Goal: Task Accomplishment & Management: Use online tool/utility

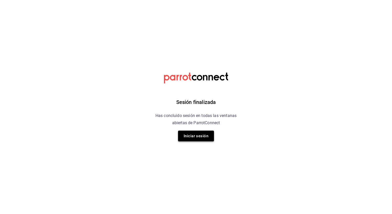
click at [195, 139] on button "Iniciar sesión" at bounding box center [196, 136] width 36 height 11
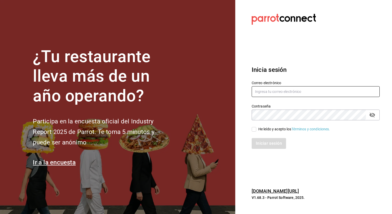
type input "[PERSON_NAME][EMAIL_ADDRESS][PERSON_NAME][DOMAIN_NAME]"
click at [254, 132] on div "Iniciar sesión" at bounding box center [312, 140] width 134 height 17
click at [253, 131] on input "He leído y acepto los Términos y condiciones." at bounding box center [254, 129] width 5 height 5
checkbox input "true"
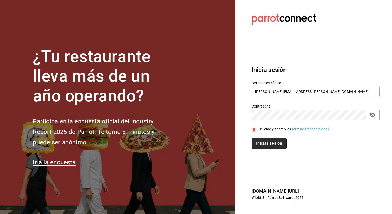
click at [268, 141] on button "Iniciar sesión" at bounding box center [269, 143] width 35 height 11
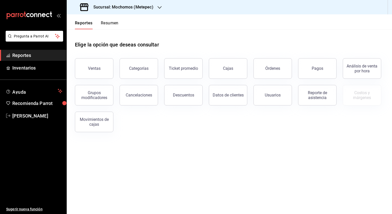
click at [158, 8] on icon "button" at bounding box center [159, 7] width 4 height 4
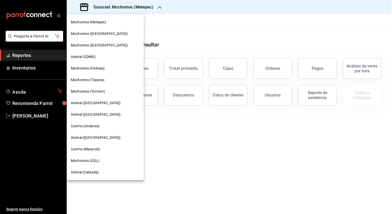
click at [98, 82] on span "Mochomos (Tijuana)" at bounding box center [88, 79] width 34 height 5
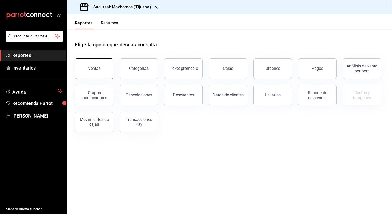
click at [94, 69] on div "Ventas" at bounding box center [94, 68] width 13 height 5
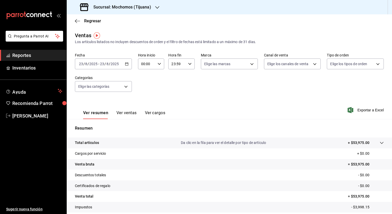
click at [125, 64] on icon "button" at bounding box center [127, 64] width 4 height 4
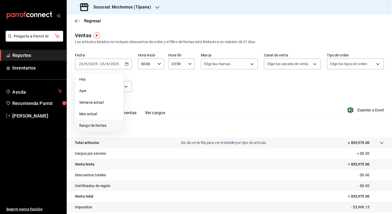
click at [105, 125] on span "Rango de fechas" at bounding box center [99, 125] width 40 height 5
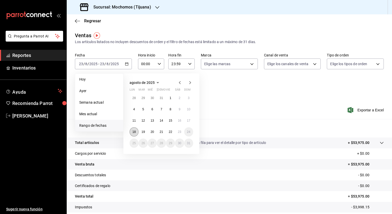
drag, startPoint x: 134, startPoint y: 133, endPoint x: 133, endPoint y: 130, distance: 3.3
click at [133, 130] on abbr "18" at bounding box center [133, 132] width 3 height 4
drag, startPoint x: 133, startPoint y: 130, endPoint x: 176, endPoint y: 131, distance: 43.4
click at [176, 131] on div "28 29 30 31 1 2 3 4 5 6 7 8 9 10 11 12 13 14 15 16 17 18 19 20 21 22 23 24 25 2…" at bounding box center [162, 120] width 64 height 54
click at [176, 131] on button "23" at bounding box center [179, 131] width 9 height 9
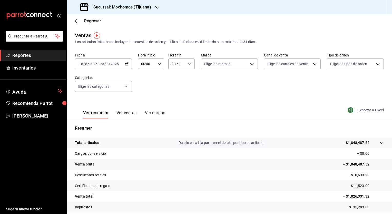
click at [363, 109] on span "Exportar a Excel" at bounding box center [366, 110] width 35 height 6
